Goal: Navigation & Orientation: Find specific page/section

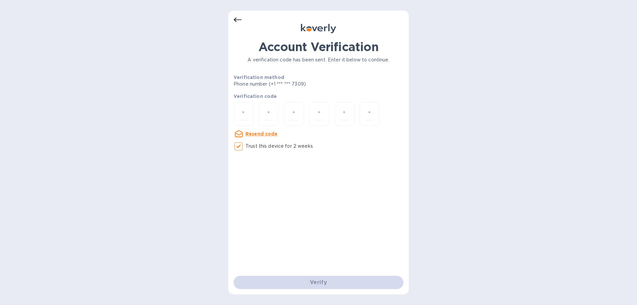
click at [260, 133] on u "Resend code" at bounding box center [261, 133] width 32 height 5
click at [245, 111] on input "number" at bounding box center [243, 114] width 9 height 12
type input "6"
type input "0"
type input "5"
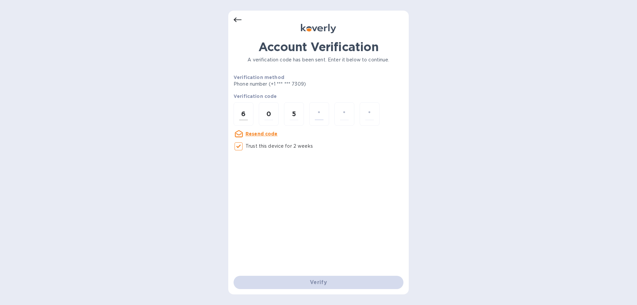
type input "2"
type input "8"
type input "0"
